Goal: Check status: Check status

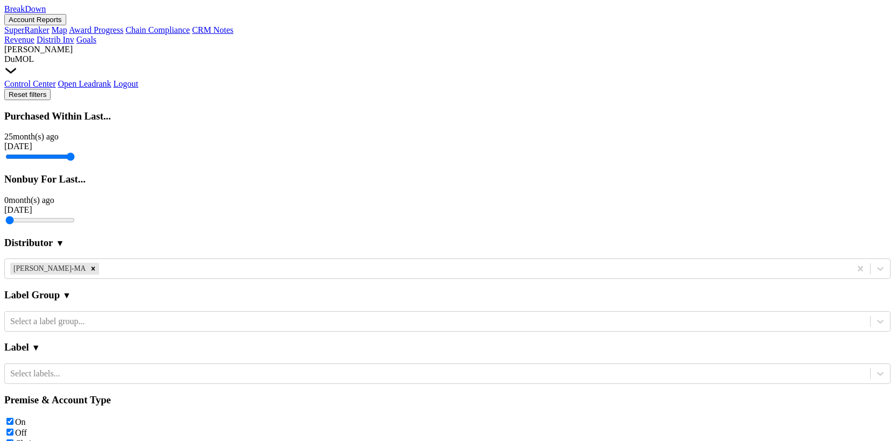
scroll to position [0, 22]
click at [46, 13] on link "BreakDown" at bounding box center [24, 8] width 41 height 9
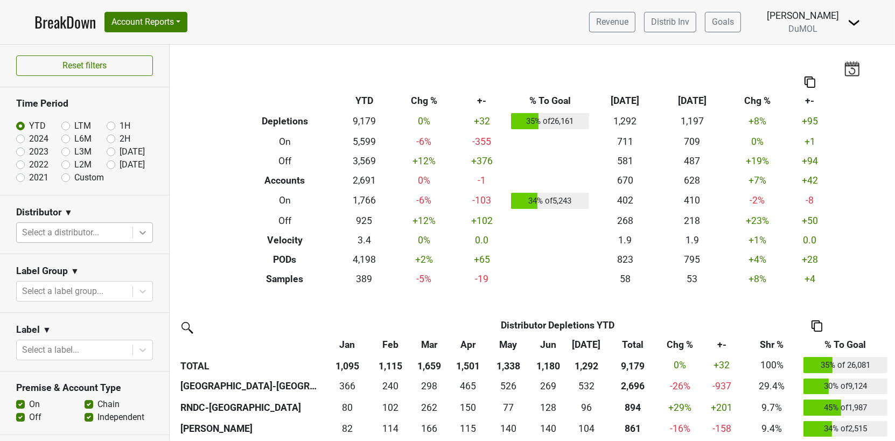
click at [150, 231] on div at bounding box center [142, 232] width 19 height 19
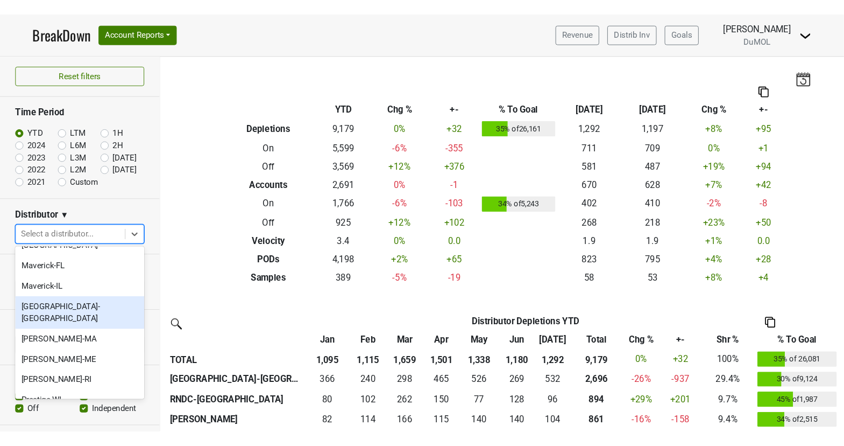
scroll to position [612, 0]
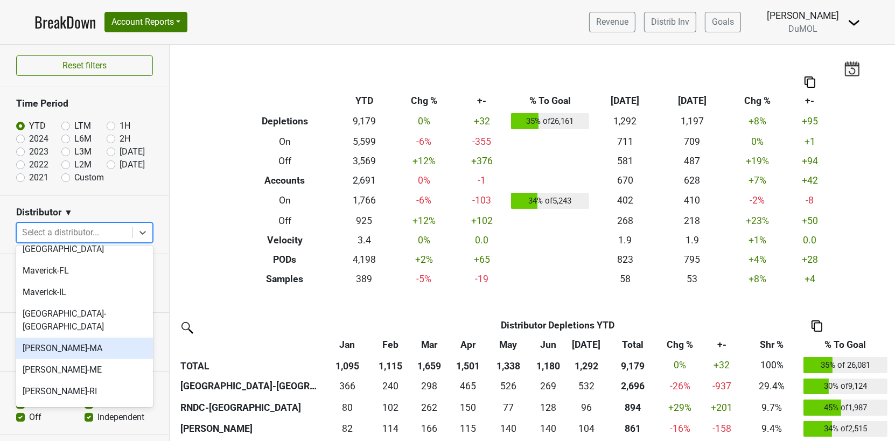
click at [97, 337] on div "[PERSON_NAME]-MA" at bounding box center [84, 348] width 137 height 22
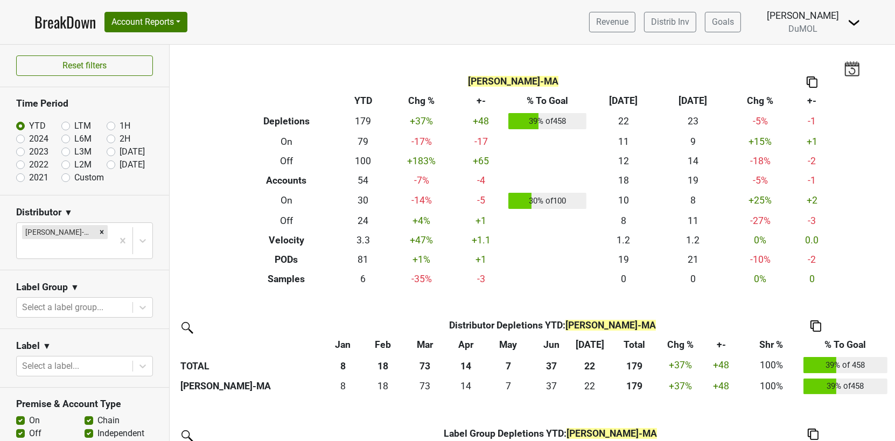
click at [29, 135] on label "2024" at bounding box center [38, 138] width 19 height 13
click at [17, 135] on input "2024" at bounding box center [37, 137] width 43 height 11
radio input "true"
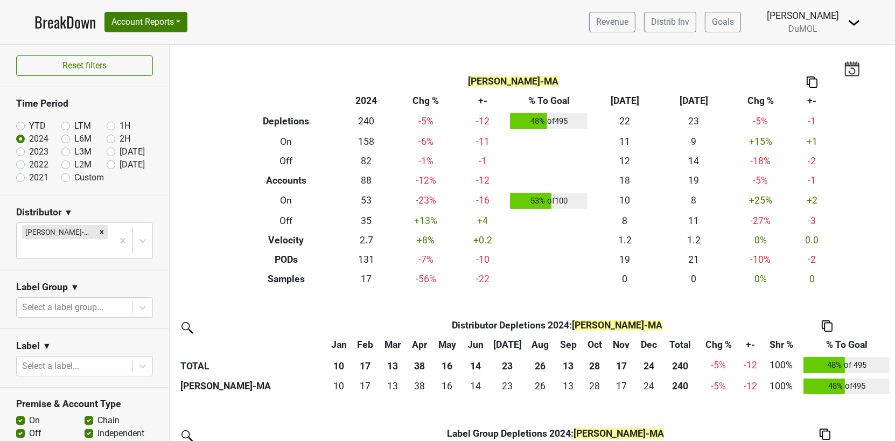
click at [29, 153] on label "2023" at bounding box center [38, 151] width 19 height 13
click at [22, 153] on input "2023" at bounding box center [37, 150] width 43 height 11
radio input "true"
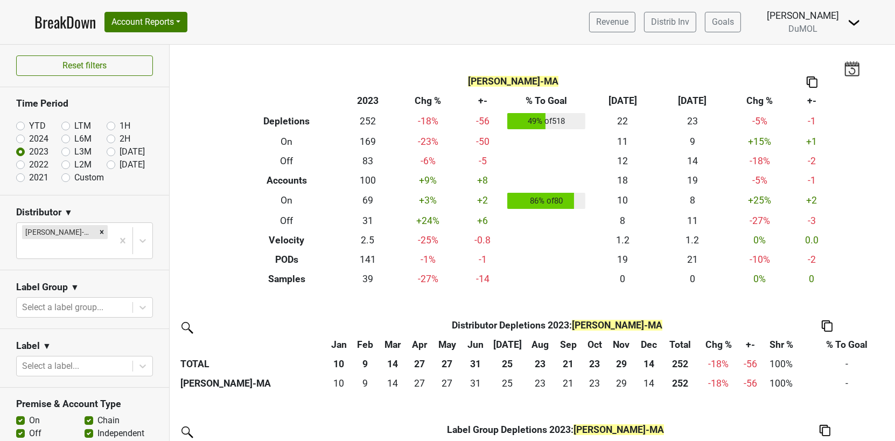
click at [29, 164] on label "2022" at bounding box center [38, 164] width 19 height 13
click at [22, 164] on input "2022" at bounding box center [37, 163] width 43 height 11
radio input "true"
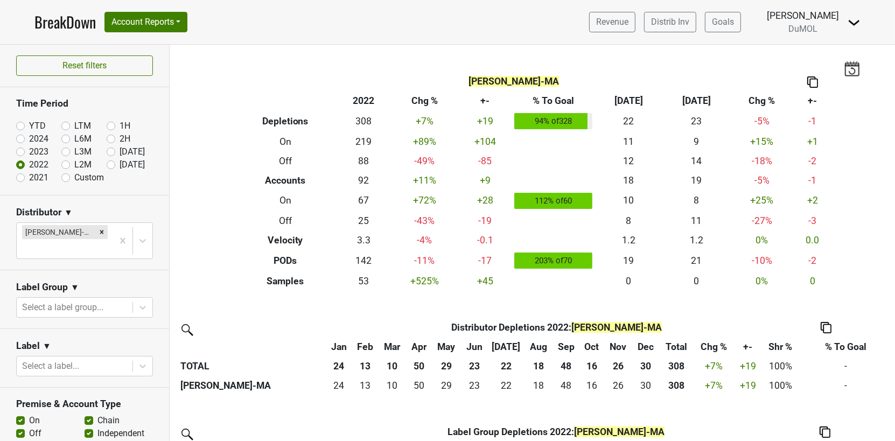
click at [29, 178] on label "2021" at bounding box center [38, 177] width 19 height 13
click at [24, 178] on input "2021" at bounding box center [37, 176] width 43 height 11
radio input "true"
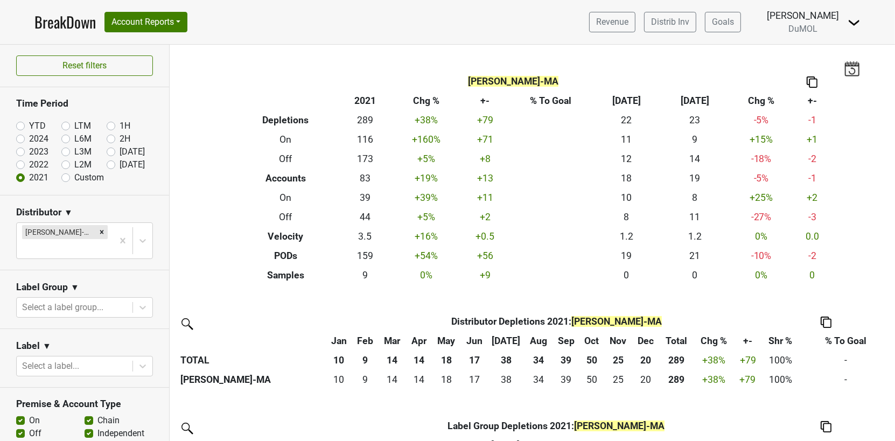
click at [60, 123] on div "YTD" at bounding box center [38, 125] width 45 height 13
click at [74, 124] on label "LTM" at bounding box center [82, 125] width 17 height 13
click at [64, 124] on input "LTM" at bounding box center [82, 124] width 43 height 11
radio input "true"
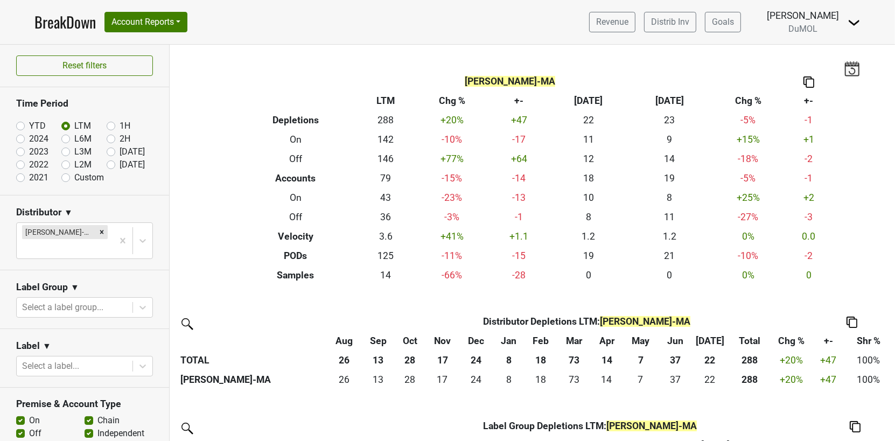
click at [29, 124] on label "YTD" at bounding box center [37, 125] width 17 height 13
click at [22, 124] on input "YTD" at bounding box center [37, 124] width 43 height 11
radio input "true"
